Goal: Obtain resource: Download file/media

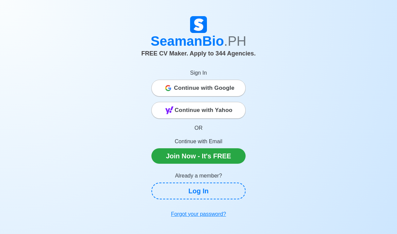
click at [176, 93] on span "Continue with Google" at bounding box center [204, 87] width 61 height 13
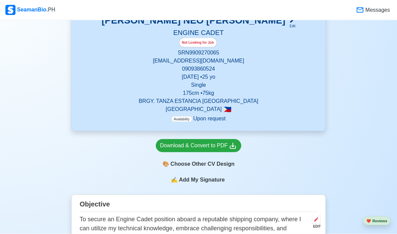
scroll to position [143, 0]
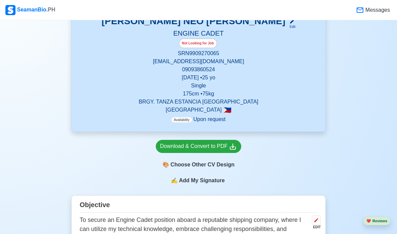
click at [171, 147] on div "Download & Convert to PDF" at bounding box center [198, 146] width 77 height 8
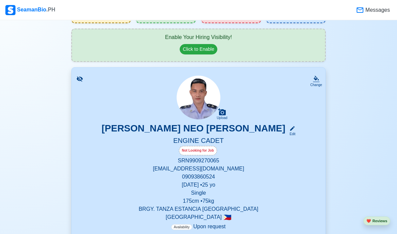
scroll to position [0, 0]
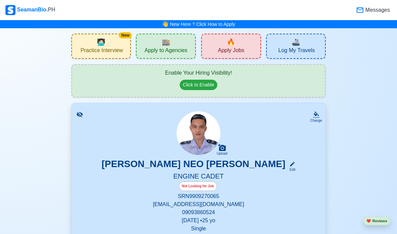
click at [159, 46] on div "🏬 Apply to Agencies" at bounding box center [166, 46] width 60 height 25
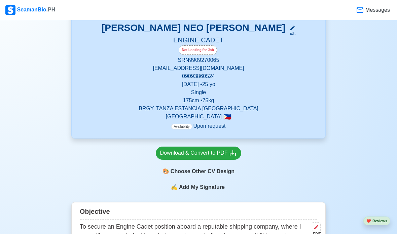
scroll to position [136, 0]
click at [173, 157] on div "Download & Convert to PDF" at bounding box center [198, 153] width 77 height 8
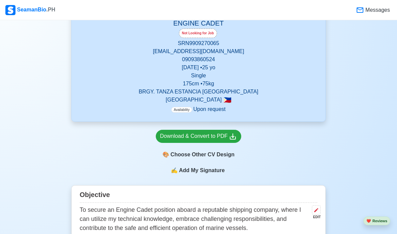
scroll to position [138, 0]
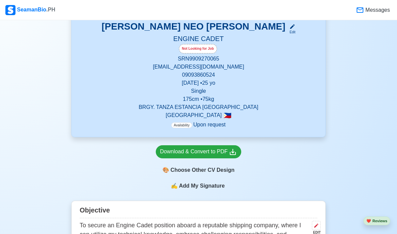
click at [178, 155] on div "Download & Convert to PDF" at bounding box center [198, 152] width 77 height 8
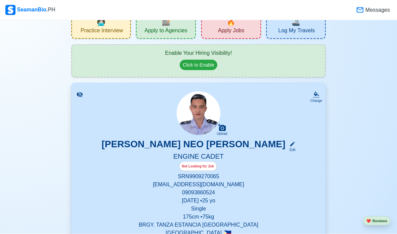
scroll to position [0, 0]
